Goal: Task Accomplishment & Management: Complete application form

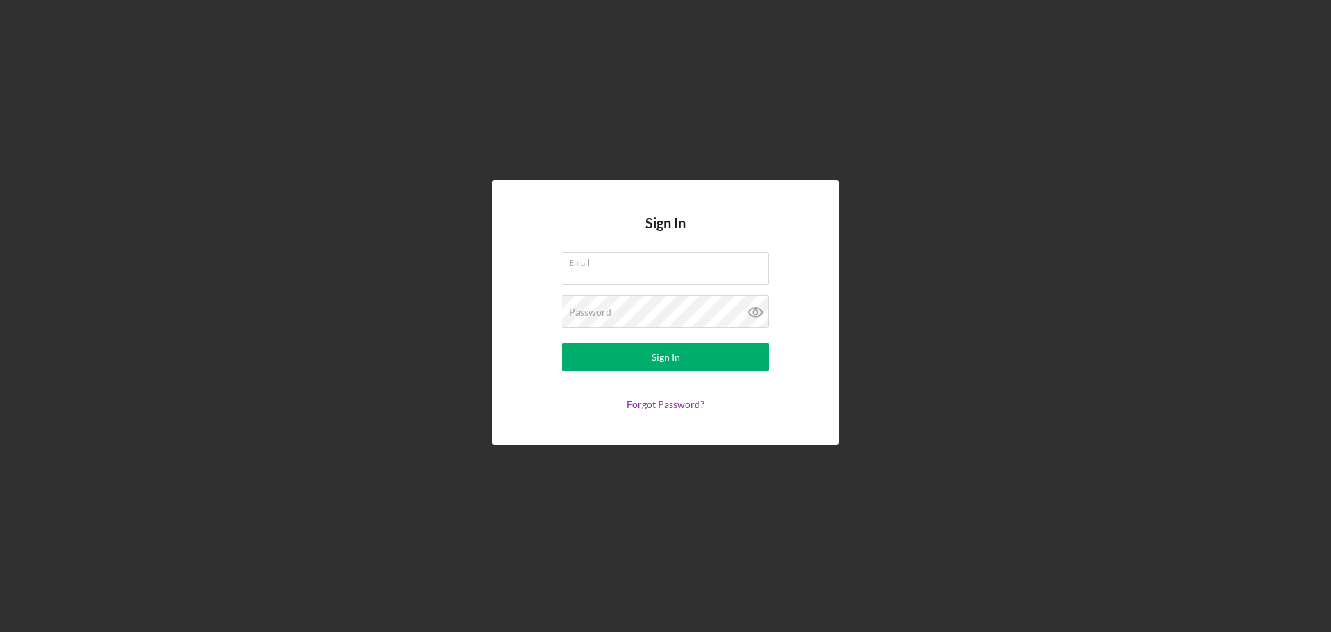
type input "[PERSON_NAME][EMAIL_ADDRESS][PERSON_NAME][DOMAIN_NAME]"
click at [609, 371] on form "Email [PERSON_NAME][EMAIL_ADDRESS][PERSON_NAME][DOMAIN_NAME] Password Sign In F…" at bounding box center [665, 331] width 277 height 158
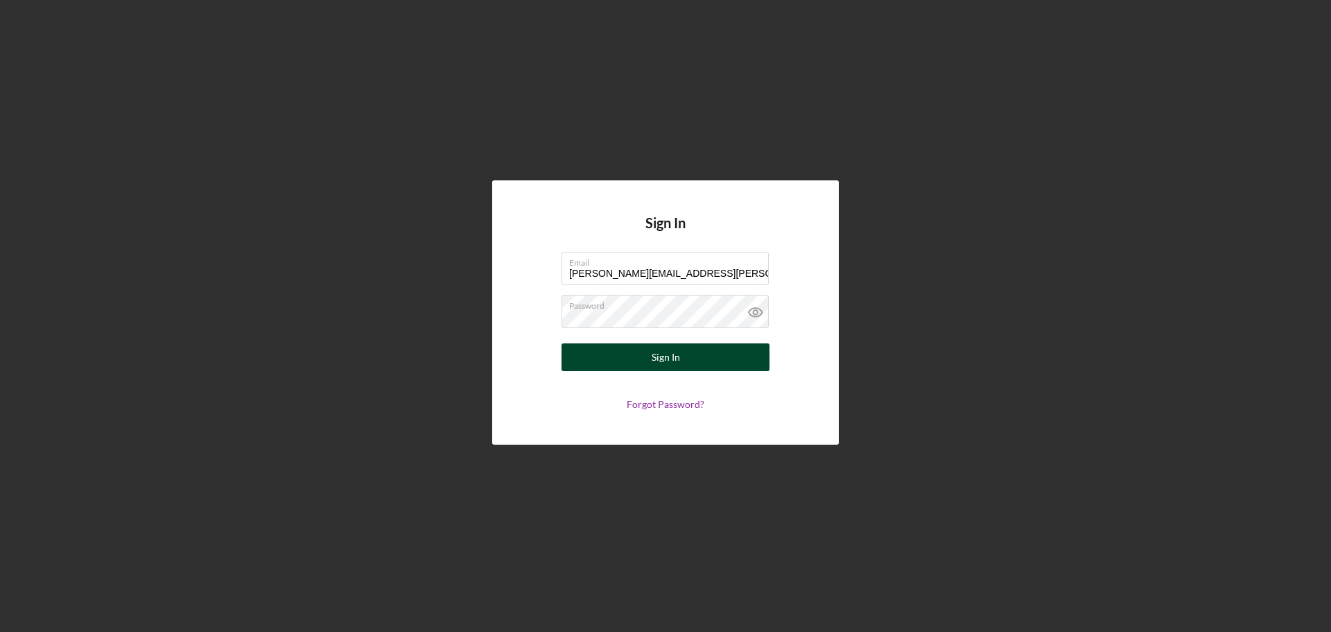
click at [609, 363] on button "Sign In" at bounding box center [666, 357] width 208 height 28
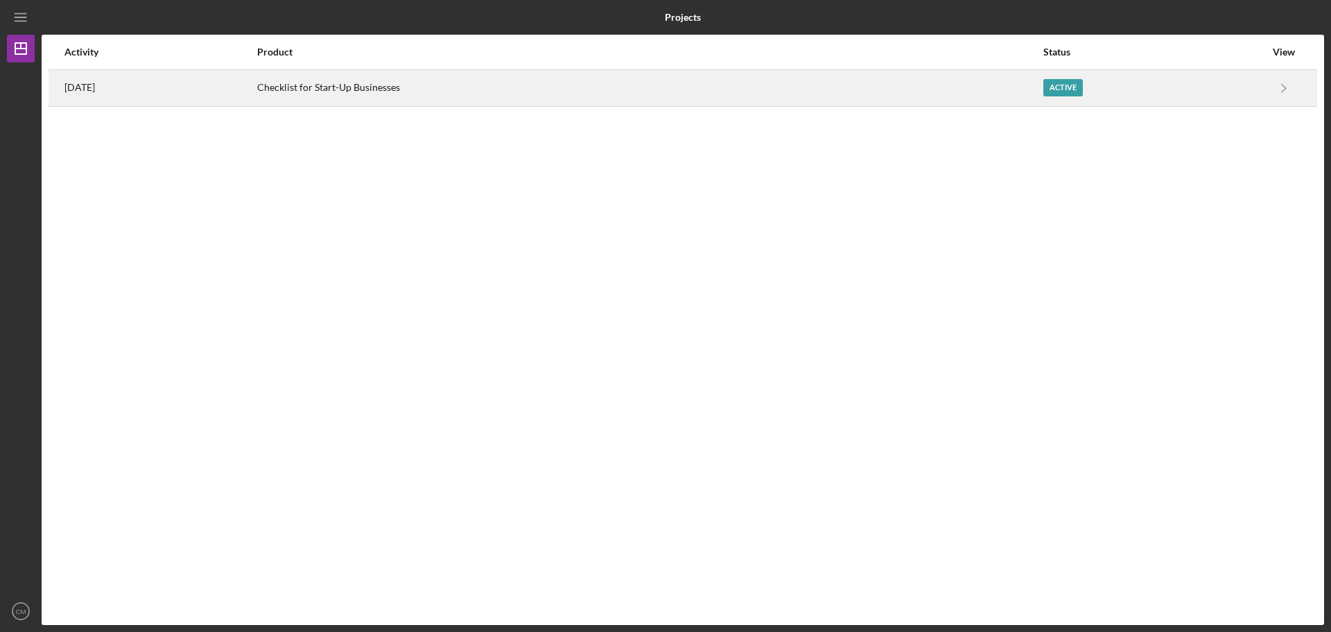
click at [1070, 83] on div "Active" at bounding box center [1064, 87] width 40 height 17
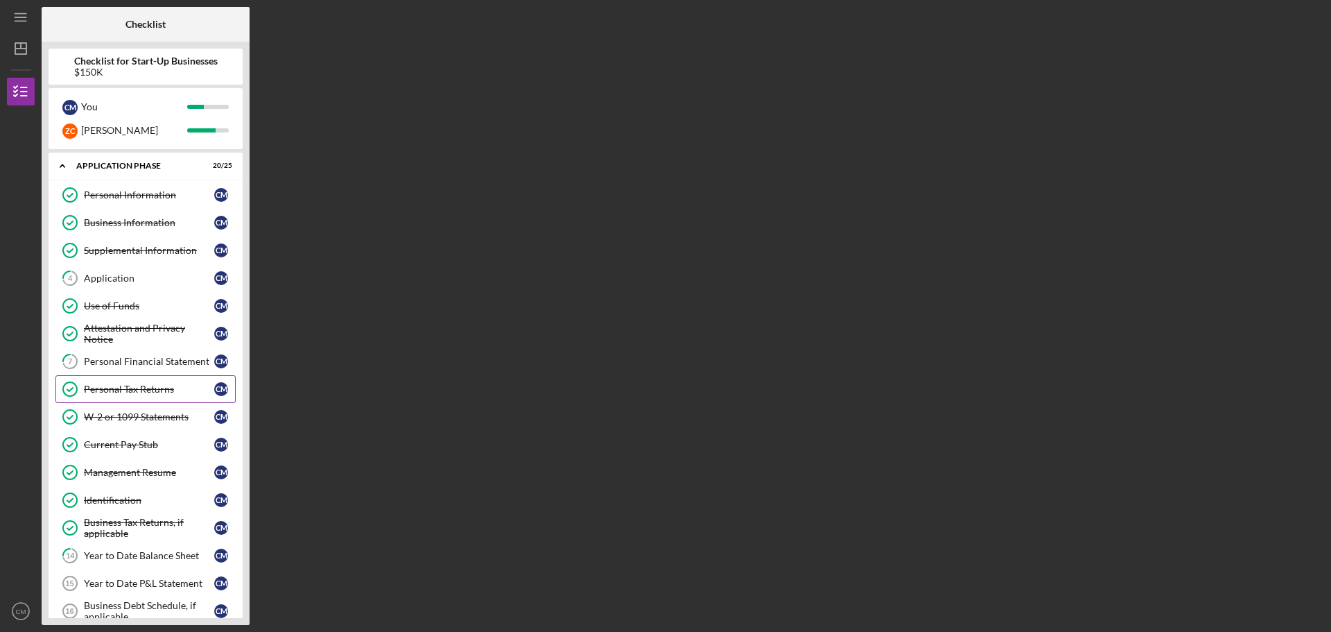
scroll to position [69, 0]
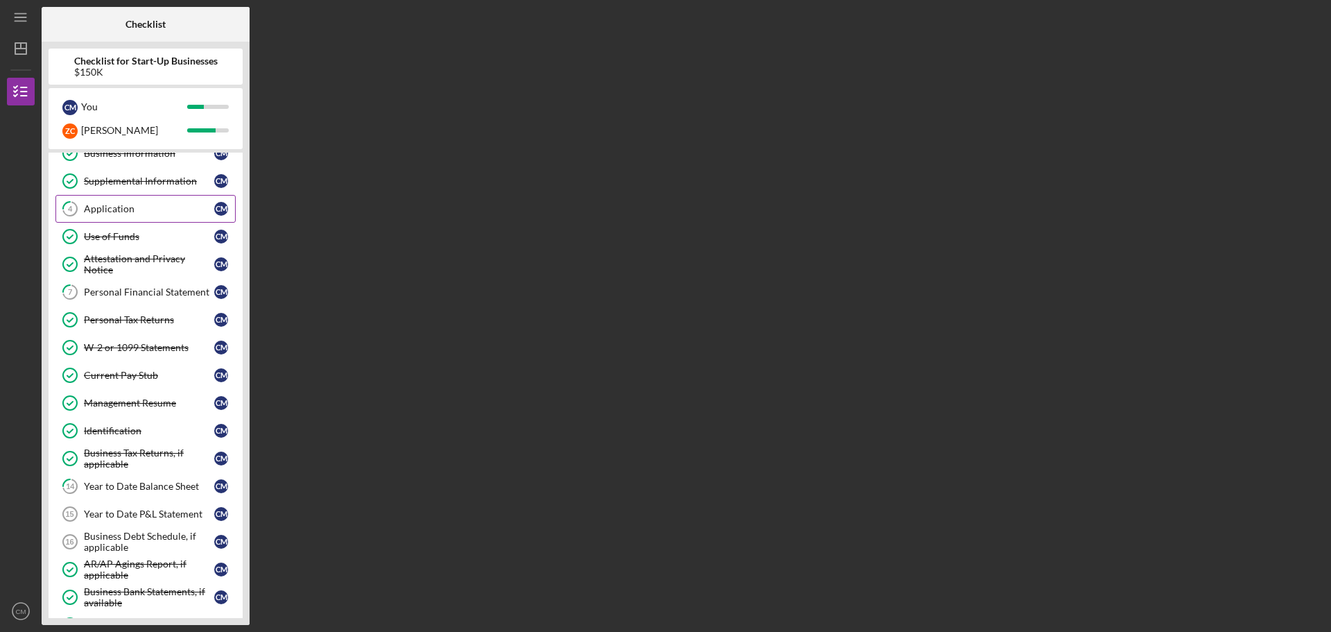
click at [111, 204] on div "Application" at bounding box center [149, 208] width 130 height 11
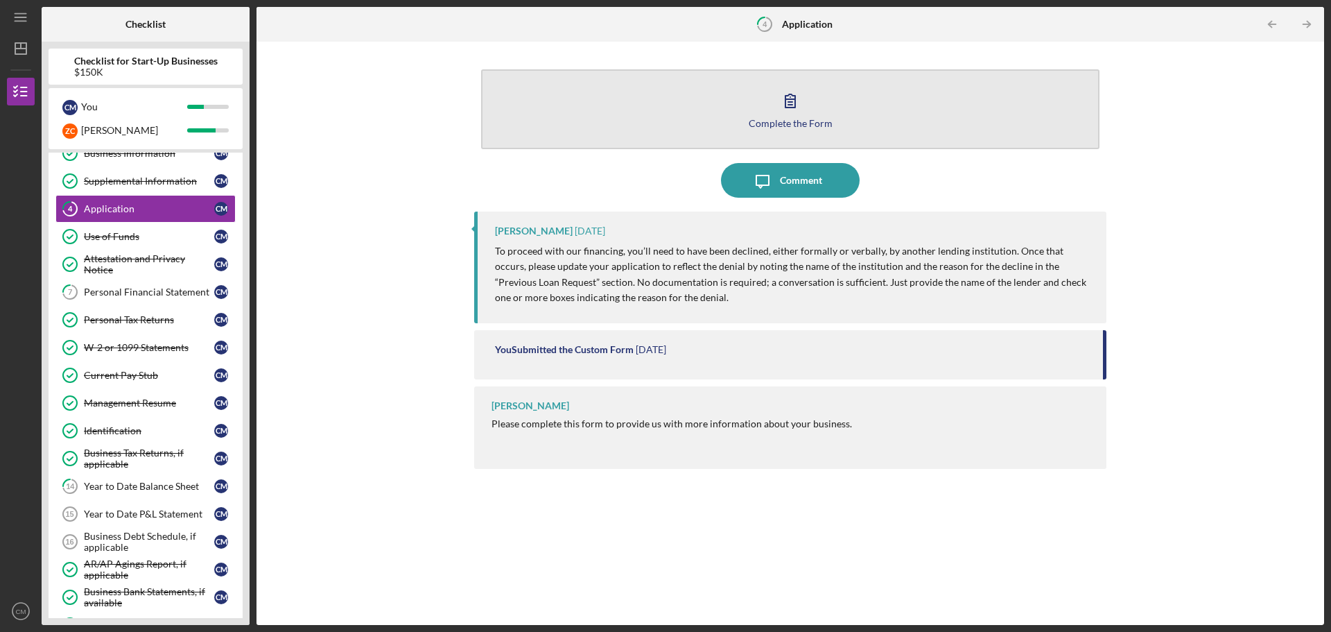
click at [797, 107] on icon "button" at bounding box center [790, 100] width 35 height 35
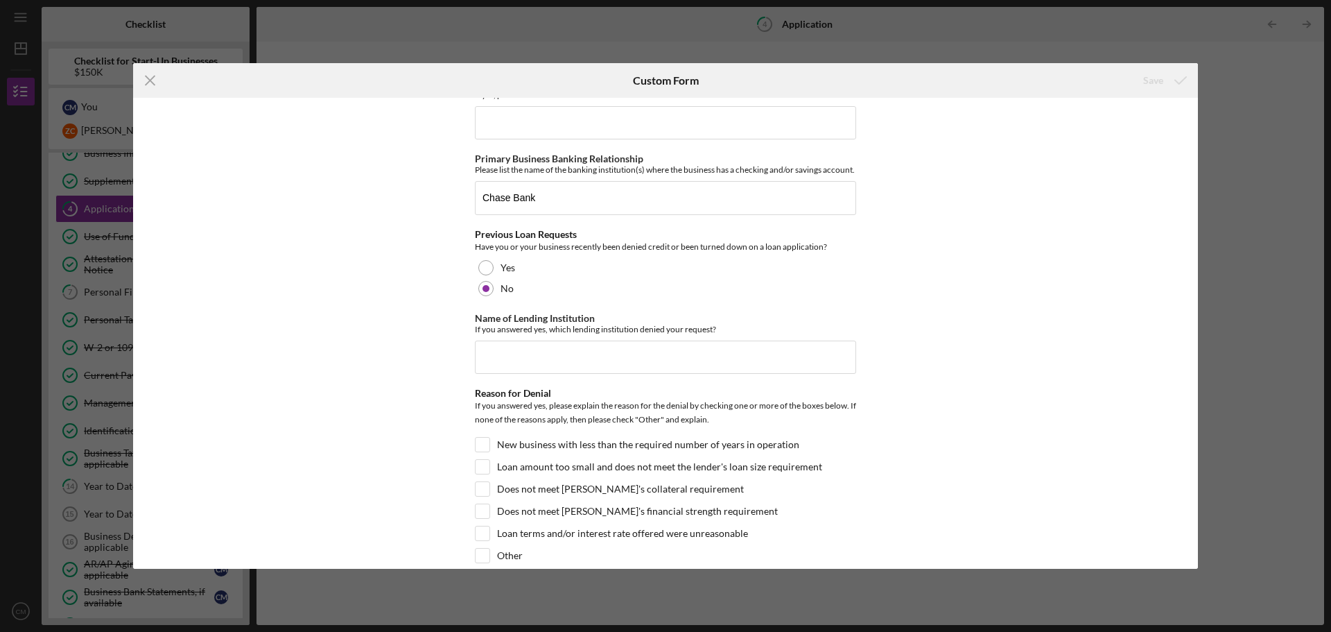
scroll to position [693, 0]
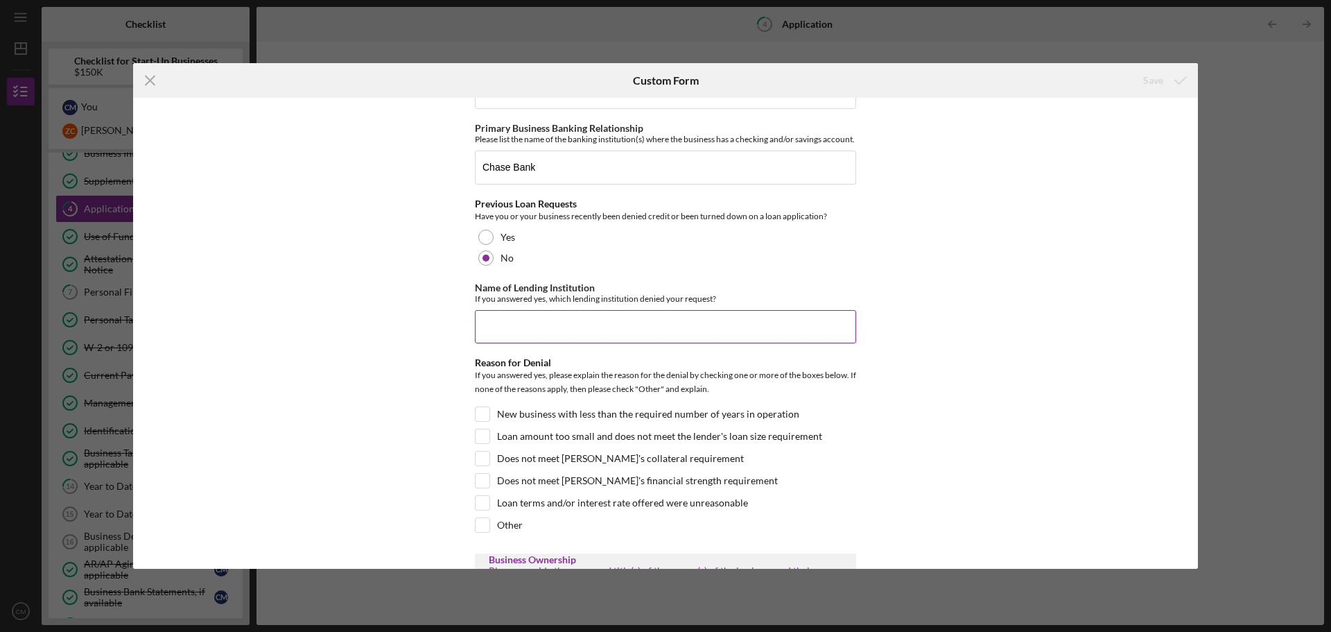
click at [629, 323] on input "Name of Lending Institution" at bounding box center [665, 326] width 381 height 33
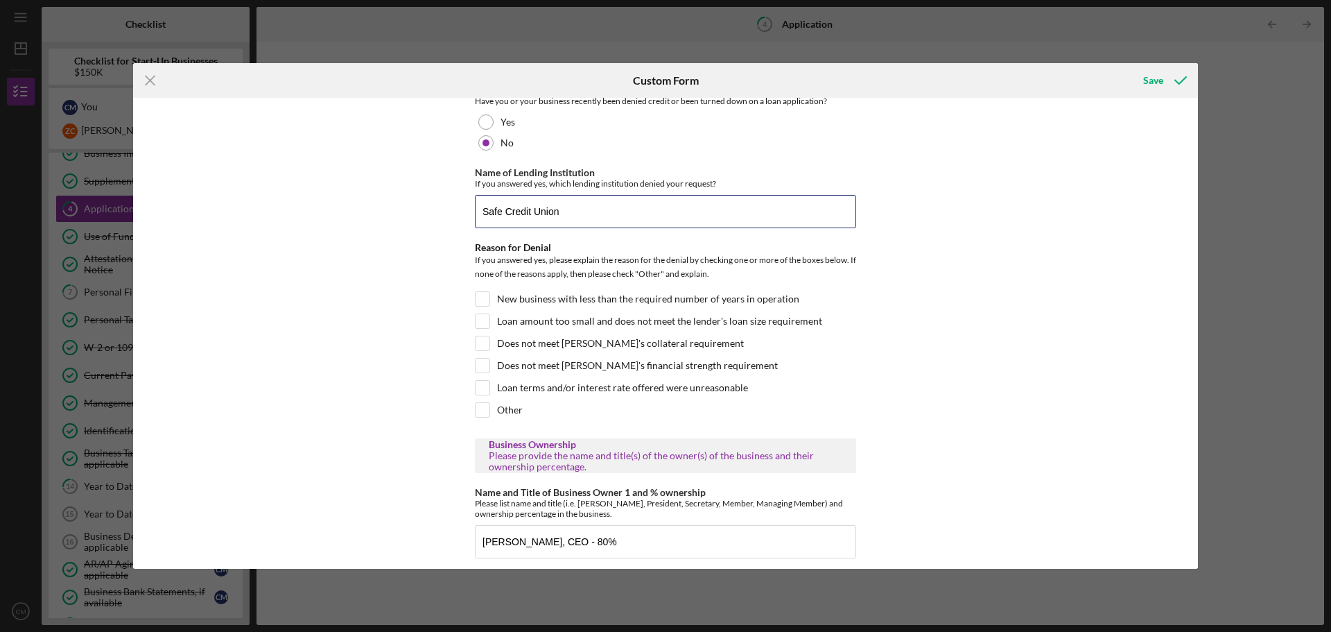
scroll to position [832, 0]
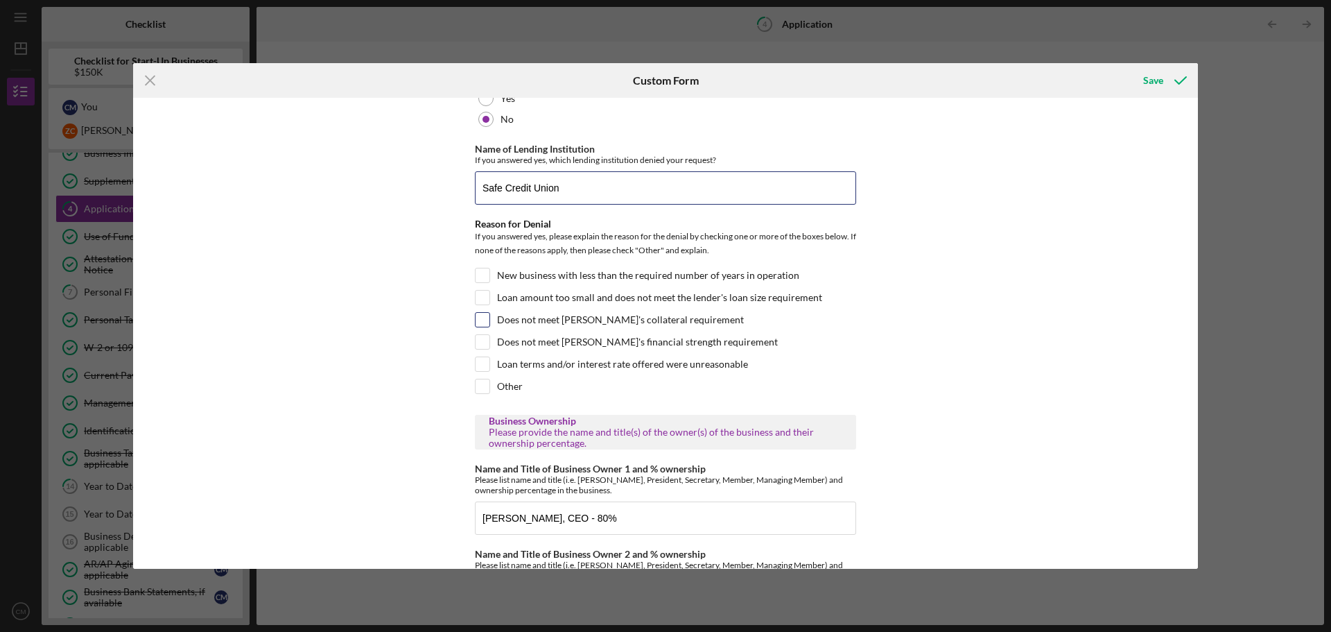
type input "Safe Credit Union"
click at [482, 327] on input "Does not meet [PERSON_NAME]'s collateral requirement" at bounding box center [483, 320] width 14 height 14
checkbox input "true"
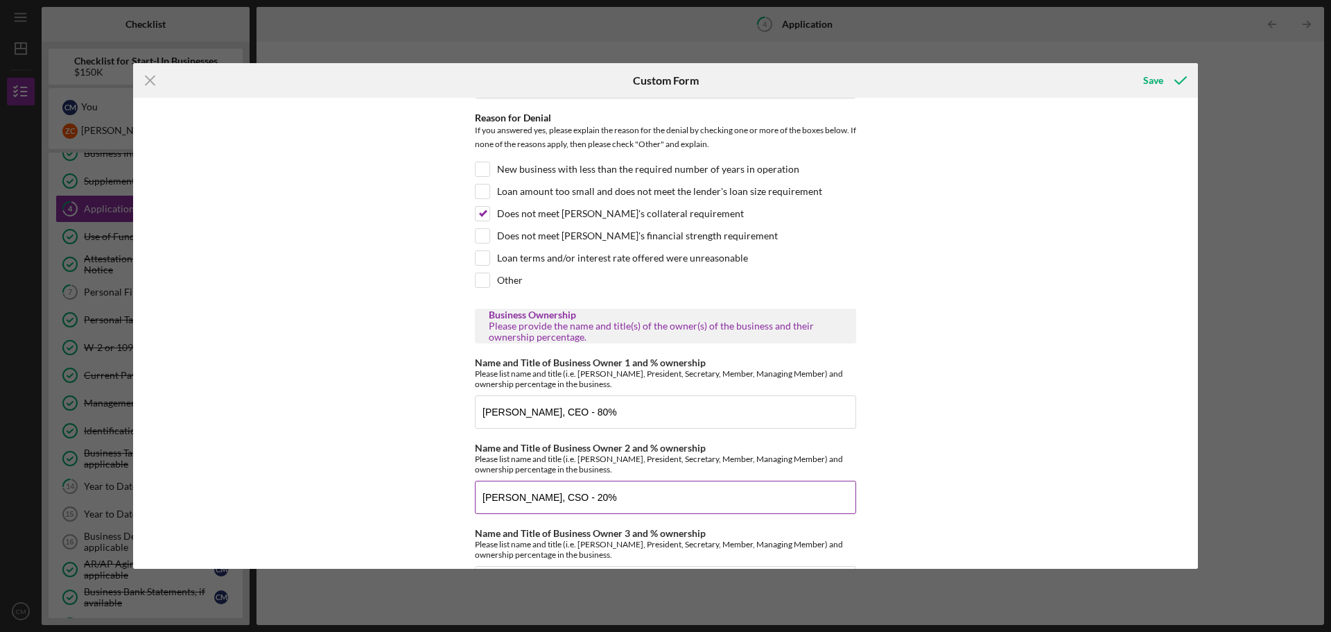
scroll to position [971, 0]
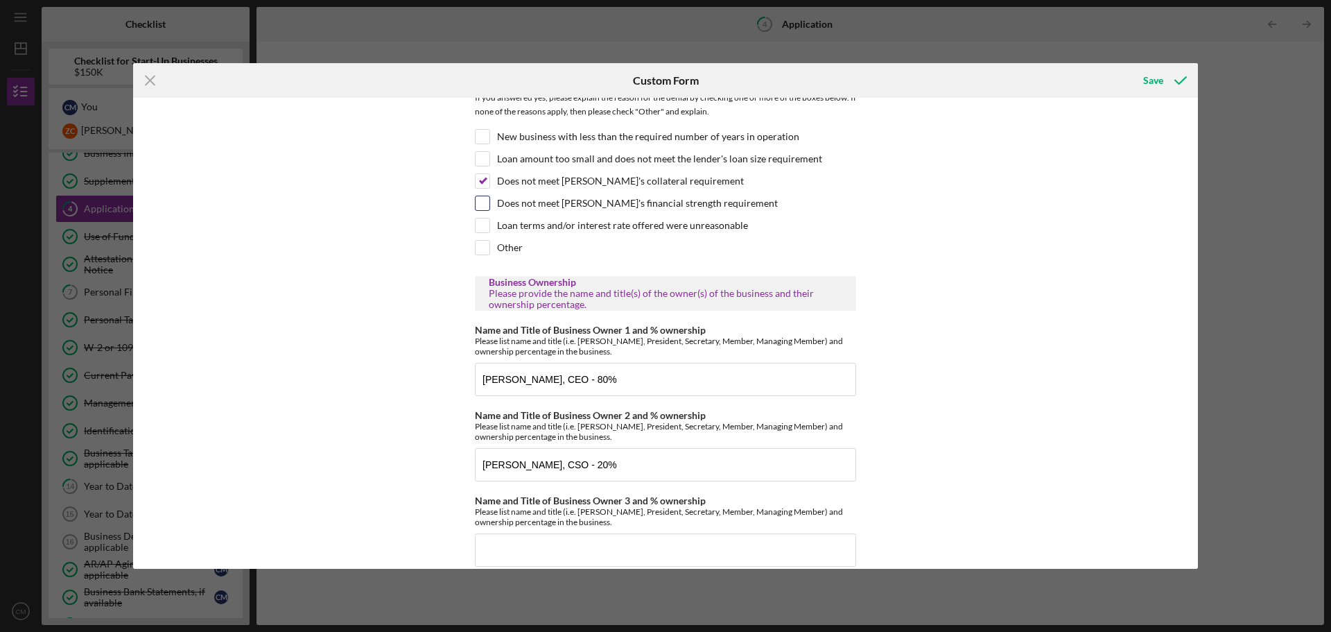
click at [483, 210] on input "Does not meet [PERSON_NAME]'s financial strength requirement" at bounding box center [483, 203] width 14 height 14
checkbox input "true"
click at [482, 188] on input "Does not meet [PERSON_NAME]'s collateral requirement" at bounding box center [483, 181] width 14 height 14
checkbox input "false"
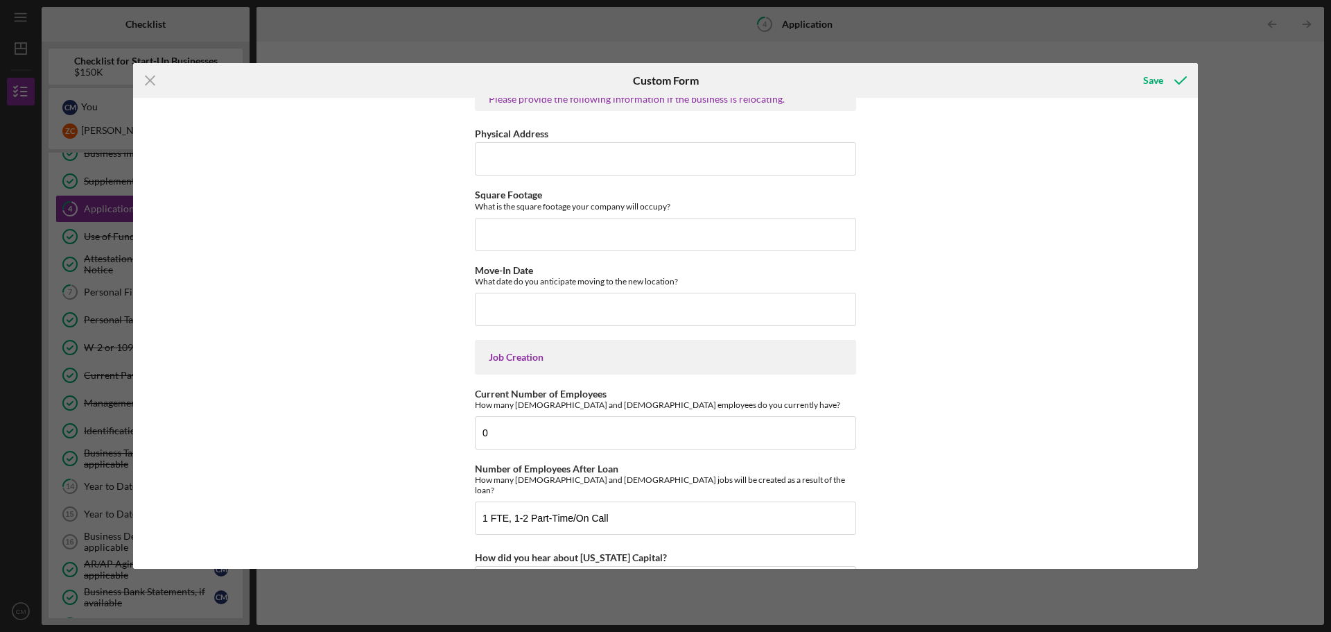
scroll to position [2617, 0]
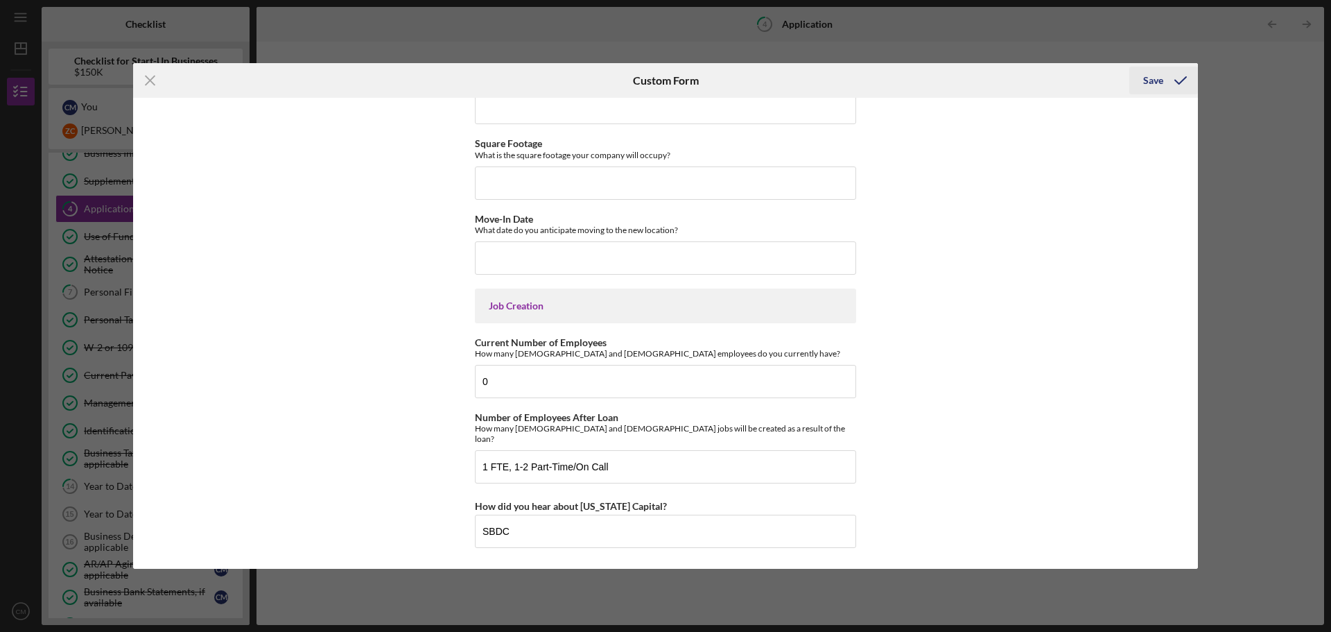
click at [1149, 80] on div "Save" at bounding box center [1153, 81] width 20 height 28
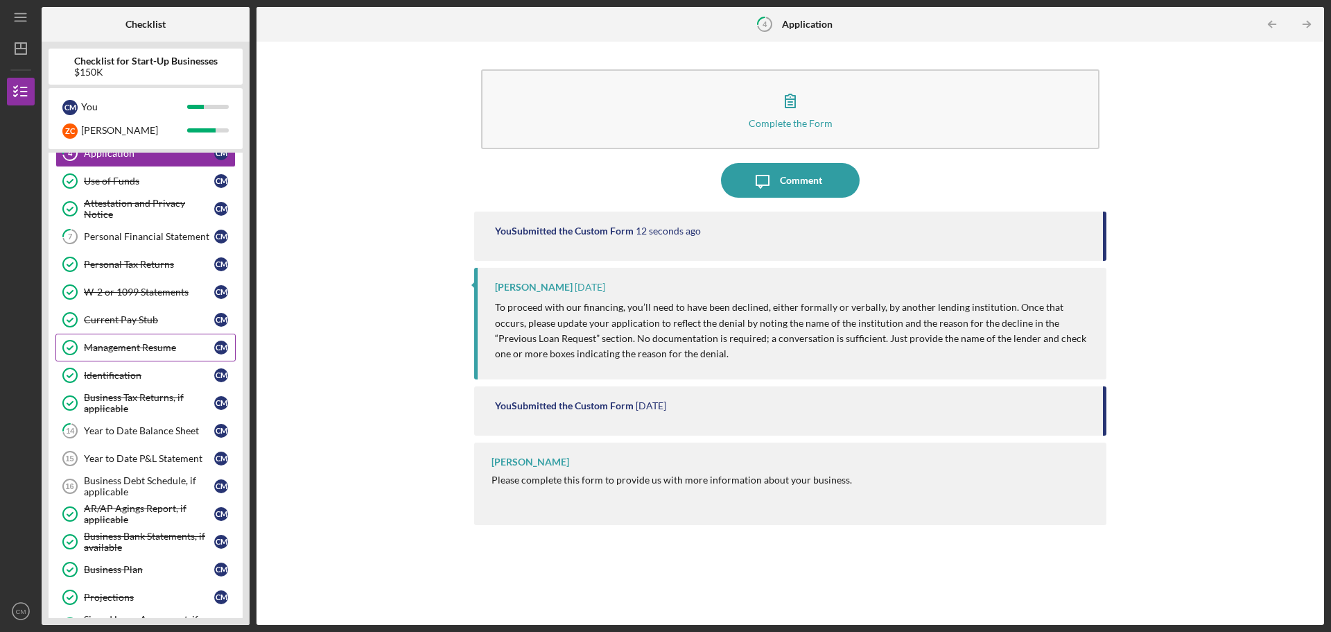
scroll to position [139, 0]
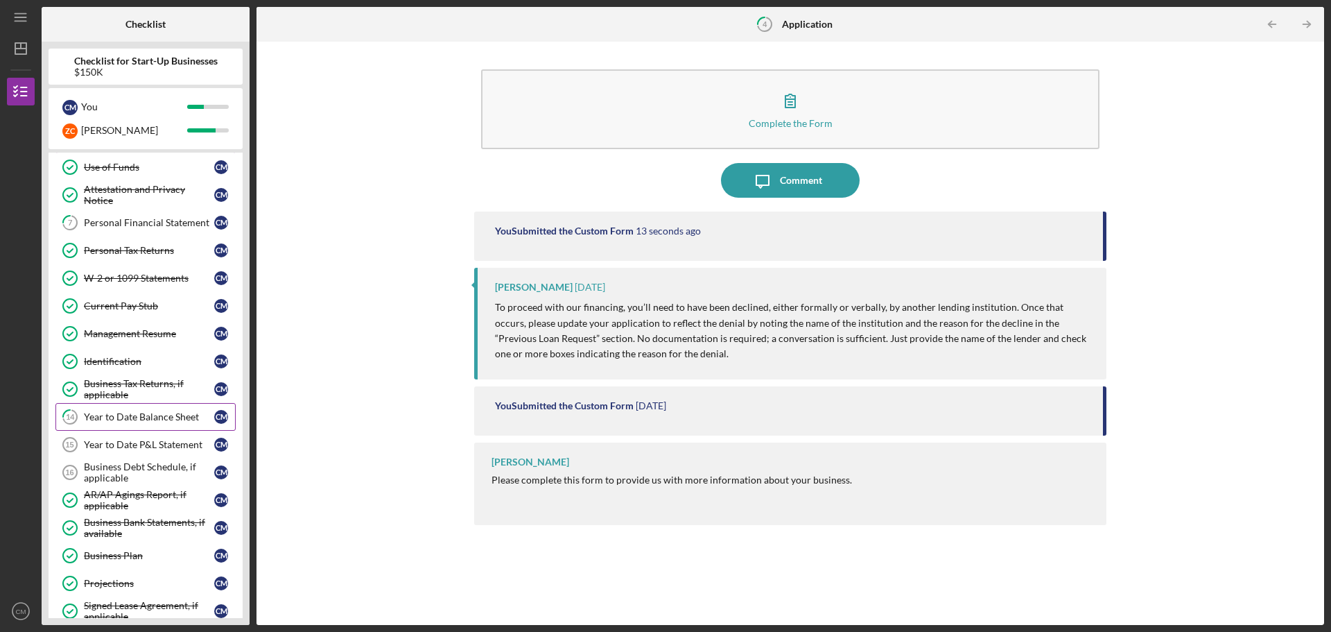
click at [119, 425] on link "14 Year to Date Balance Sheet C M" at bounding box center [145, 417] width 180 height 28
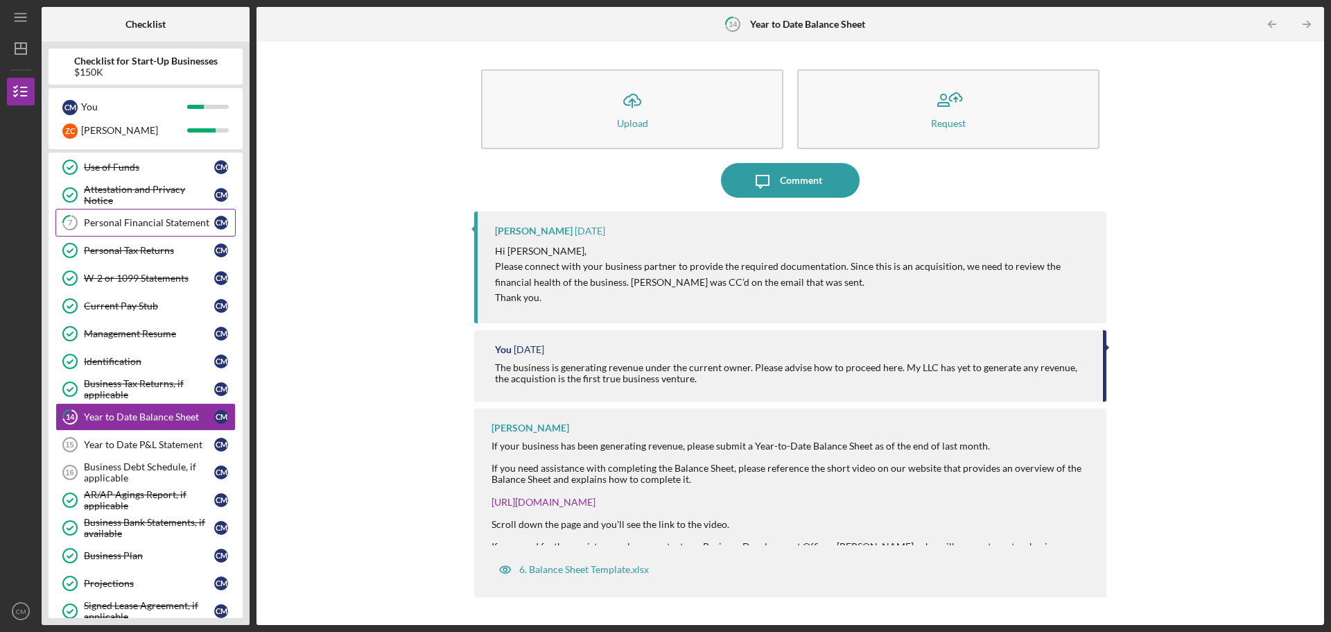
click at [142, 219] on div "Personal Financial Statement" at bounding box center [149, 222] width 130 height 11
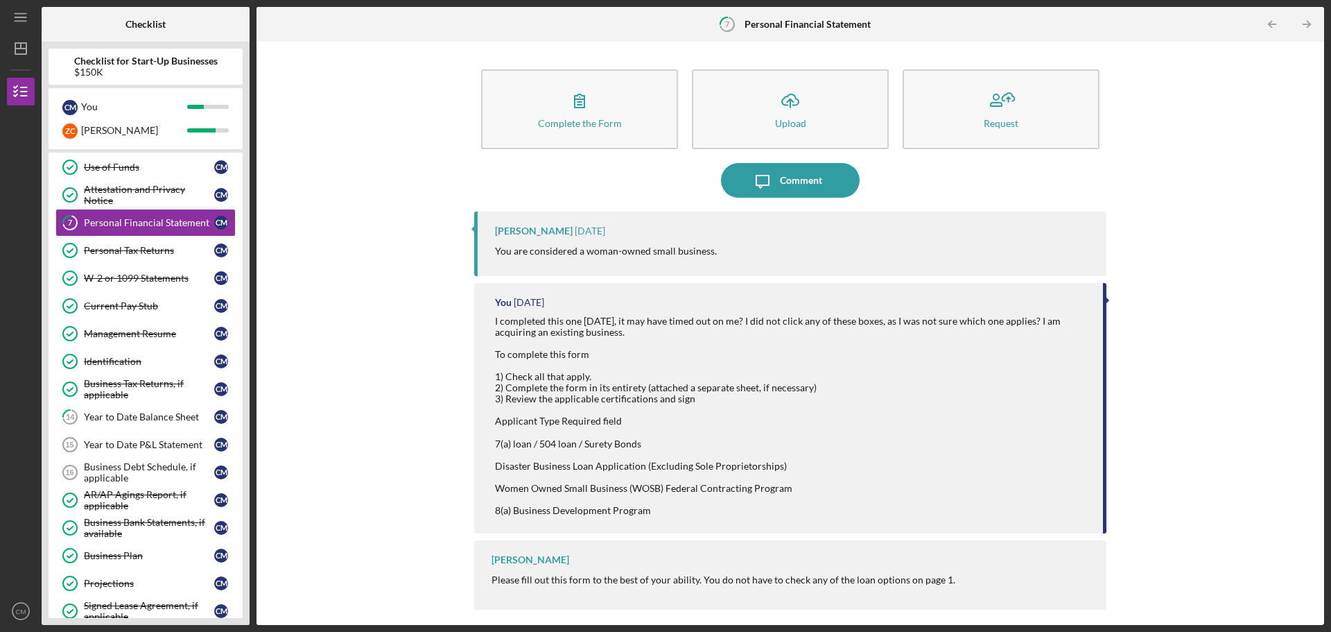
drag, startPoint x: 810, startPoint y: 180, endPoint x: 586, endPoint y: 150, distance: 226.0
click at [599, 176] on div "Icon/Message Comment" at bounding box center [790, 180] width 632 height 35
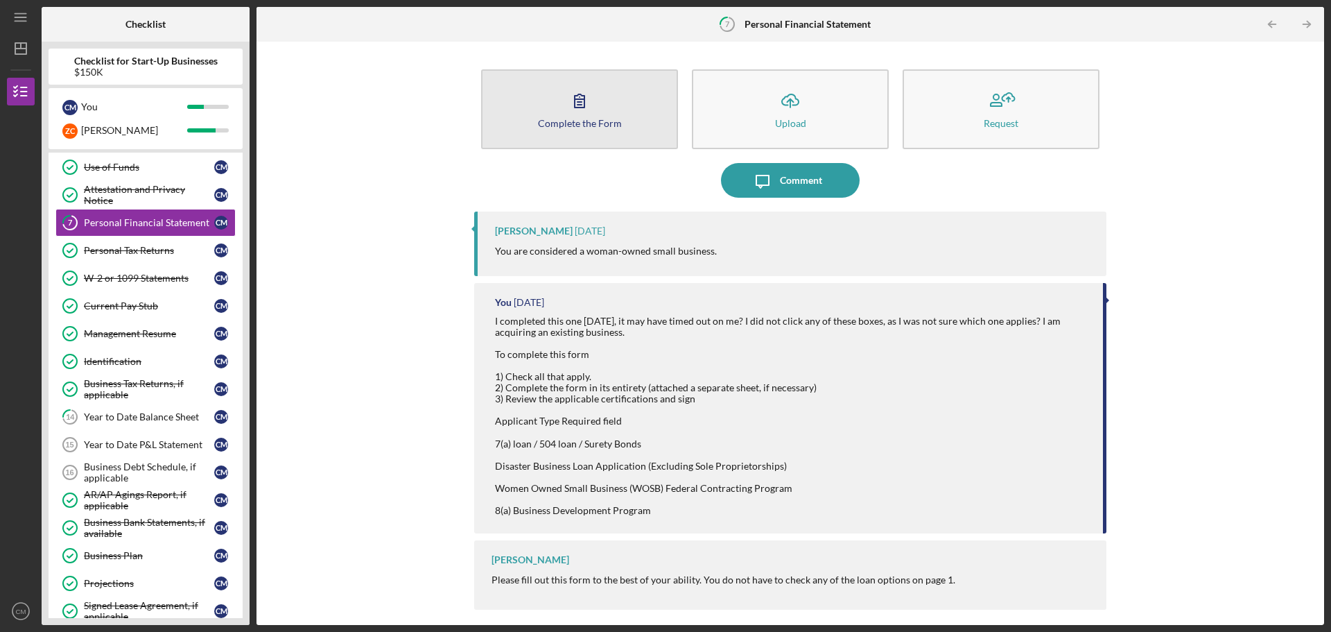
click at [582, 106] on icon "button" at bounding box center [579, 100] width 35 height 35
